Goal: Task Accomplishment & Management: Manage account settings

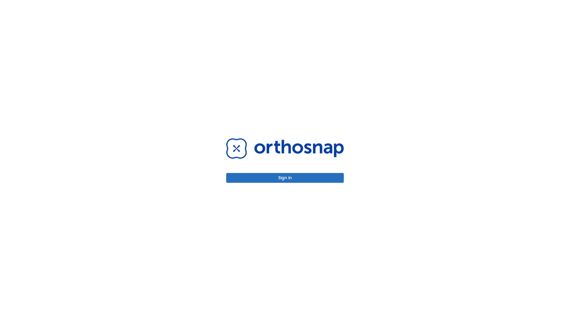
click at [285, 177] on button "Sign in" at bounding box center [285, 178] width 118 height 10
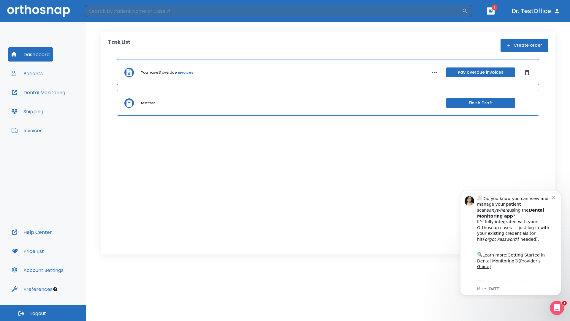
click at [43, 313] on span "Logout" at bounding box center [38, 313] width 16 height 7
